Goal: Navigation & Orientation: Understand site structure

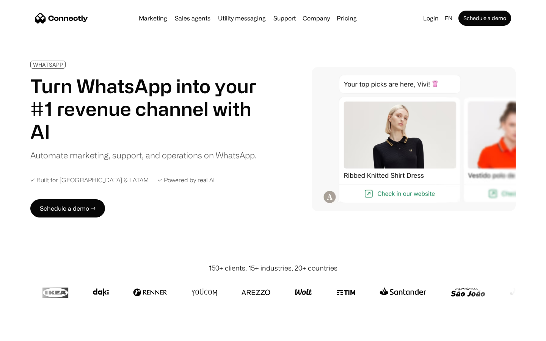
scroll to position [2463, 0]
